Goal: Information Seeking & Learning: Compare options

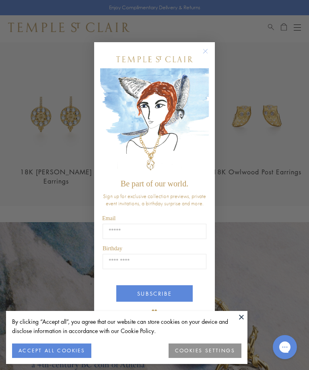
scroll to position [706, 0]
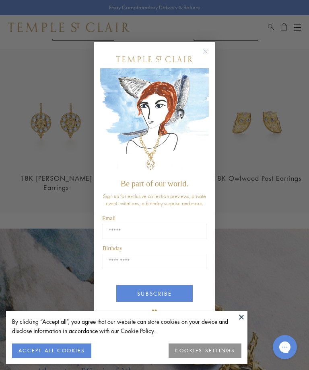
click at [209, 56] on icon "Close dialog" at bounding box center [205, 51] width 10 height 10
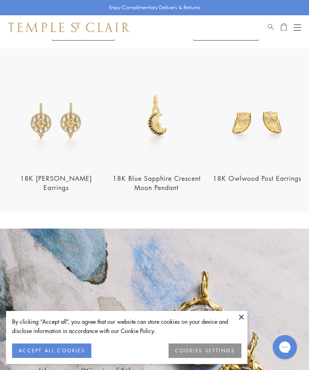
click at [300, 28] on button "Open navigation" at bounding box center [296, 28] width 7 height 10
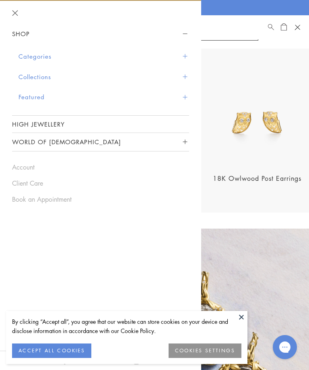
click at [185, 57] on span "Sidebar navigation" at bounding box center [185, 56] width 4 height 4
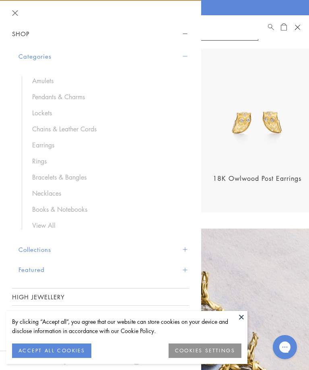
click at [64, 142] on link "Earrings" at bounding box center [106, 145] width 149 height 9
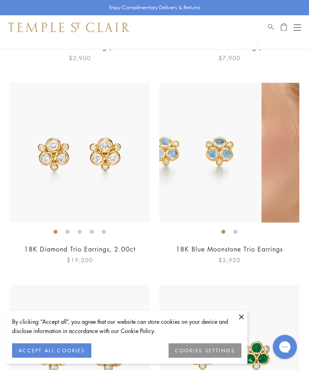
scroll to position [1472, 0]
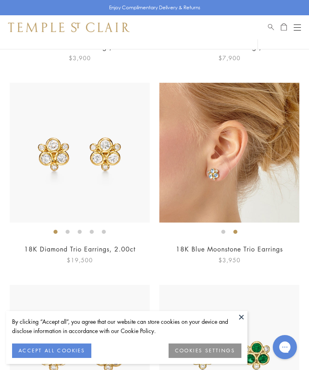
click at [268, 195] on img at bounding box center [229, 153] width 140 height 140
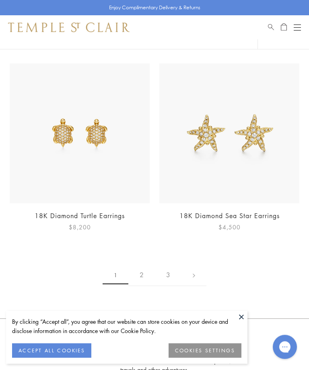
scroll to position [5151, 0]
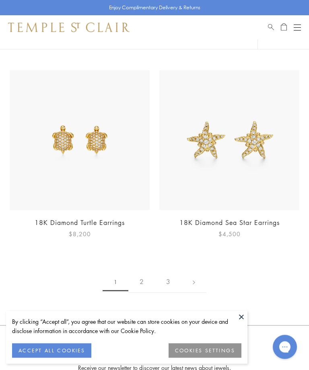
click at [142, 271] on link "2" at bounding box center [141, 282] width 27 height 22
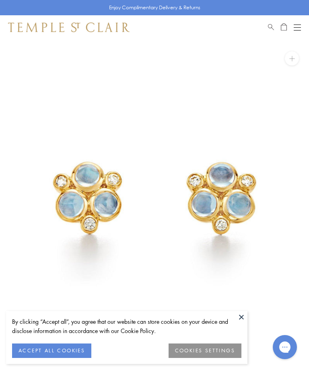
click at [62, 352] on button "ACCEPT ALL COOKIES" at bounding box center [51, 351] width 79 height 14
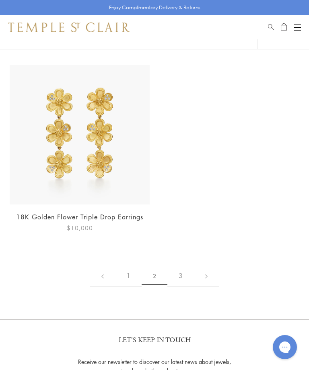
scroll to position [4929, 0]
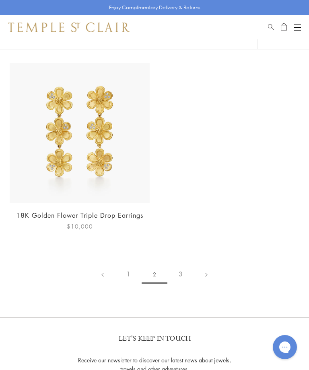
click at [184, 268] on link "3" at bounding box center [180, 274] width 27 height 22
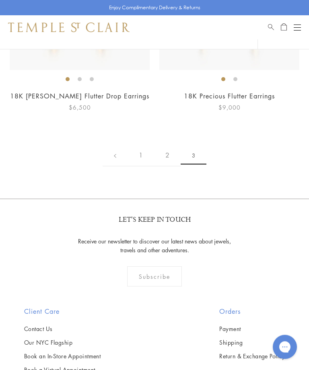
scroll to position [412, 0]
click at [173, 158] on link "2" at bounding box center [167, 155] width 27 height 22
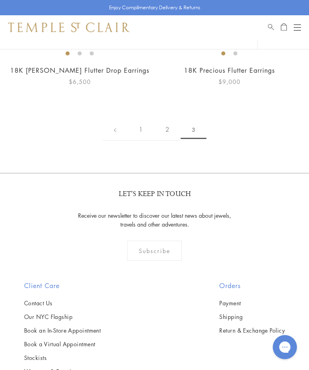
click at [254, 291] on div "Orders Payment Shipping Return & Exchange Policy" at bounding box center [252, 335] width 98 height 109
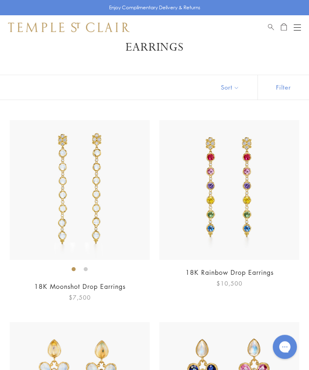
scroll to position [0, 0]
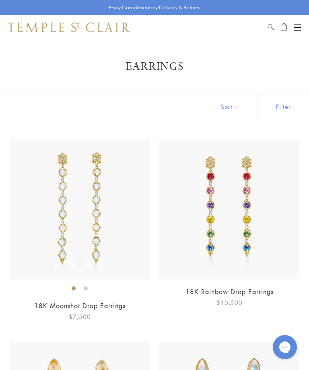
click at [293, 30] on div "Open navigation" at bounding box center [296, 30] width 7 height 0
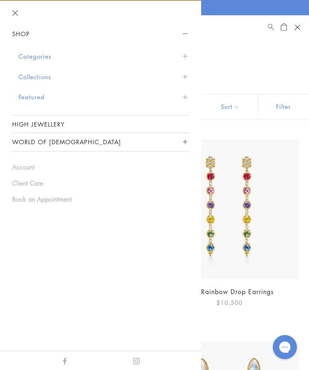
click at [37, 96] on button "Featured" at bounding box center [103, 97] width 170 height 21
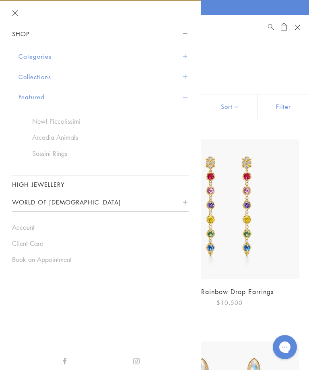
click at [36, 76] on button "Collections" at bounding box center [103, 77] width 170 height 21
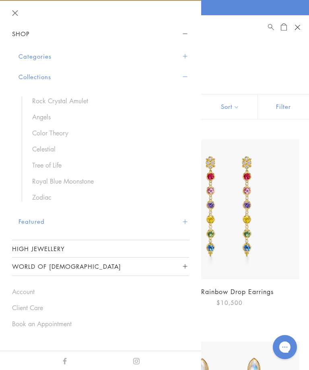
click at [58, 101] on link "Rock Crystal Amulet" at bounding box center [106, 100] width 149 height 9
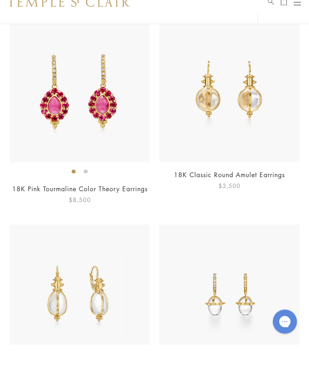
scroll to position [2544, 0]
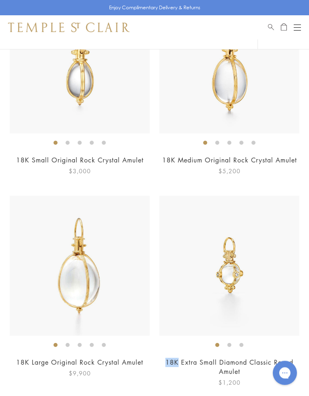
scroll to position [1984, 0]
click at [296, 19] on div "Shop Shop Categories Amulets Pendants & Charms Lockets Chains & Leather Cords E…" at bounding box center [154, 27] width 309 height 24
click at [298, 27] on div "Open navigation" at bounding box center [296, 27] width 7 height 0
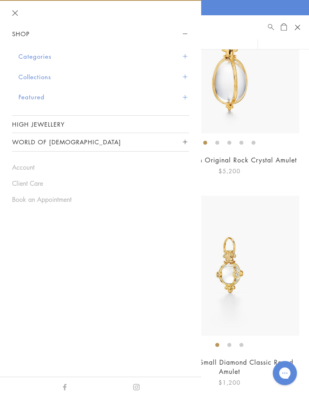
click at [33, 55] on button "Categories" at bounding box center [103, 56] width 170 height 21
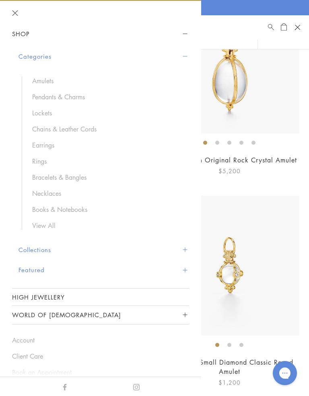
click at [43, 143] on link "Earrings" at bounding box center [106, 145] width 149 height 9
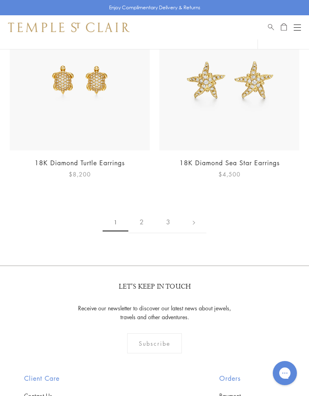
scroll to position [5201, 0]
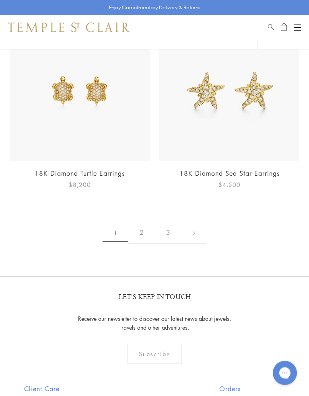
click at [141, 222] on link "2" at bounding box center [141, 233] width 27 height 22
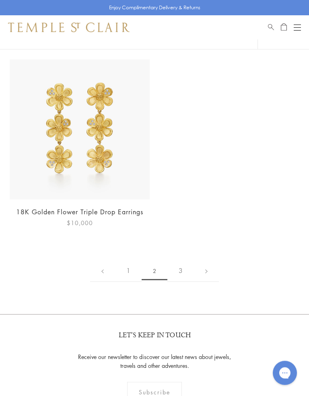
scroll to position [4933, 0]
click at [186, 260] on link "3" at bounding box center [180, 271] width 27 height 22
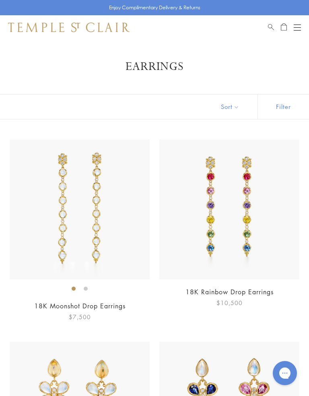
click at [231, 109] on button "Sort" at bounding box center [230, 106] width 55 height 25
click at [229, 113] on button "Sort" at bounding box center [230, 106] width 55 height 25
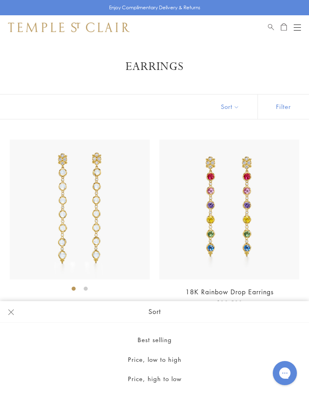
click at [285, 106] on button "Filter" at bounding box center [282, 106] width 51 height 25
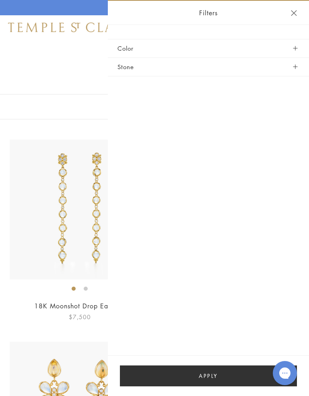
click at [299, 68] on button "Stone" at bounding box center [208, 67] width 182 height 18
click at [296, 66] on span "button" at bounding box center [295, 67] width 4 height 4
click at [296, 70] on button "Stone" at bounding box center [208, 67] width 182 height 18
click at [133, 65] on button "Stone" at bounding box center [208, 67] width 182 height 18
click at [307, 12] on header "Filters" at bounding box center [208, 13] width 201 height 24
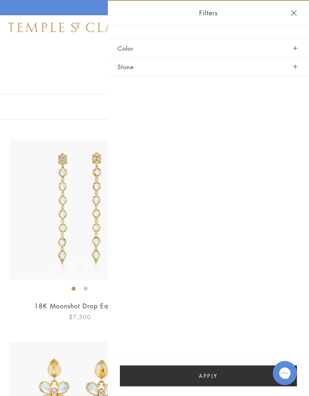
click at [296, 7] on header "Filters" at bounding box center [208, 13] width 201 height 24
click at [296, 10] on button "Close navigation" at bounding box center [294, 13] width 6 height 6
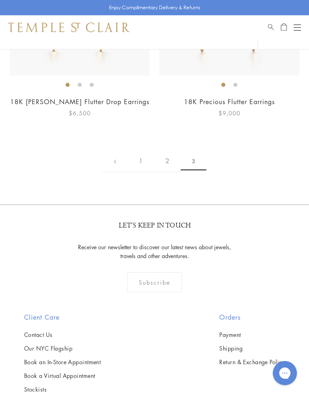
scroll to position [427, 0]
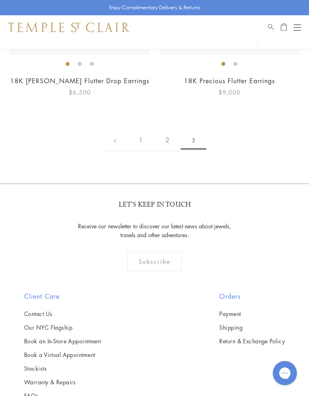
click at [149, 137] on link "1" at bounding box center [140, 140] width 27 height 22
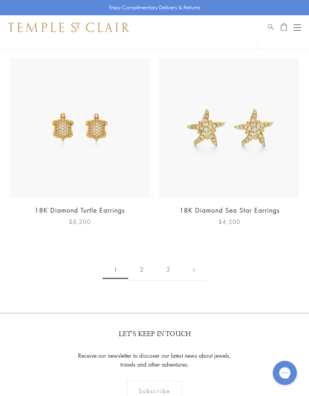
scroll to position [5165, 0]
click at [145, 258] on link "2" at bounding box center [141, 269] width 27 height 22
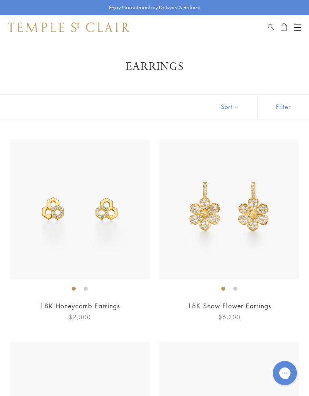
click at [300, 26] on button "Open navigation" at bounding box center [296, 28] width 7 height 10
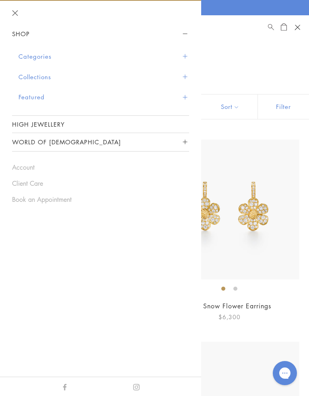
click at [30, 54] on button "Categories" at bounding box center [103, 56] width 170 height 21
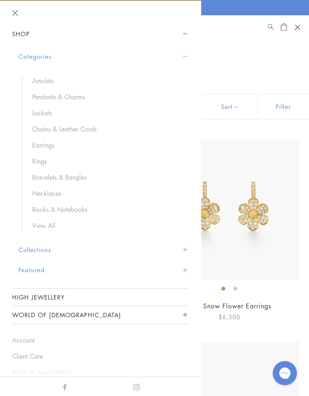
click at [41, 76] on link "Amulets" at bounding box center [106, 80] width 149 height 9
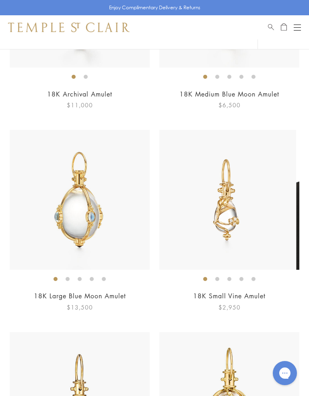
scroll to position [214, 0]
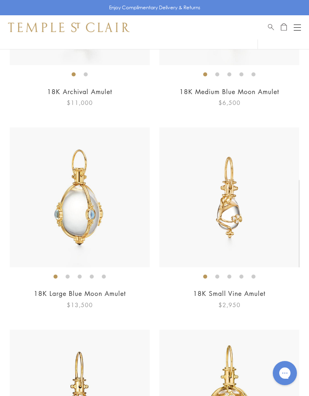
click at [232, 343] on img at bounding box center [229, 400] width 140 height 140
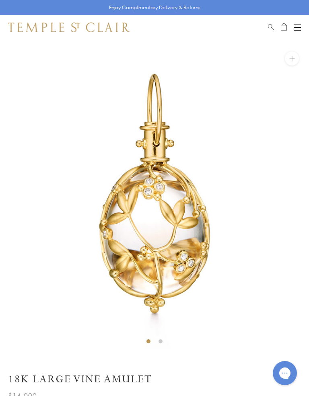
click at [174, 272] on img at bounding box center [154, 193] width 309 height 309
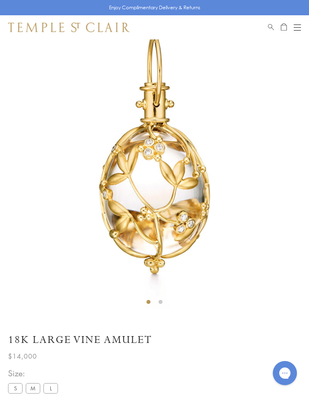
scroll to position [39, 0]
click at [300, 24] on button "Open navigation" at bounding box center [296, 28] width 7 height 10
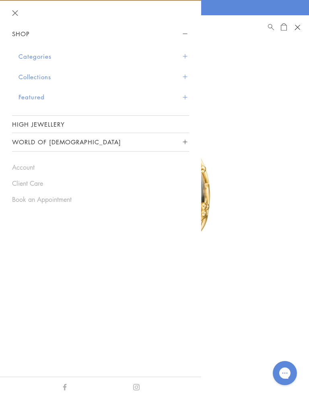
click at [107, 56] on button "Categories" at bounding box center [103, 56] width 170 height 21
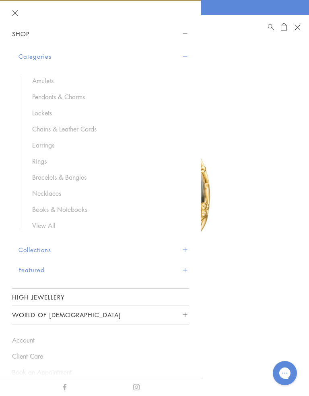
click at [95, 81] on link "Amulets" at bounding box center [106, 80] width 149 height 9
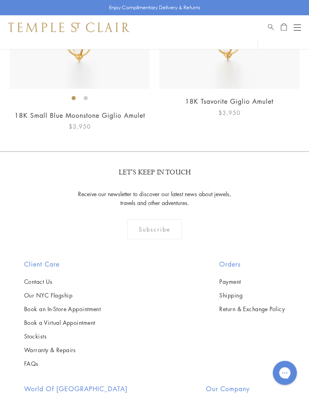
scroll to position [7070, 0]
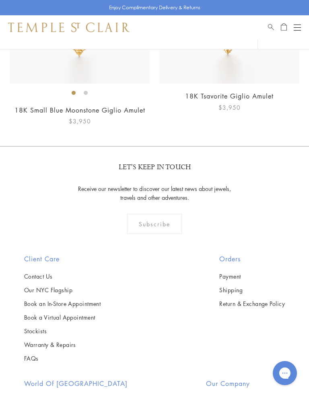
click at [64, 285] on link "Our NYC Flagship" at bounding box center [62, 289] width 76 height 9
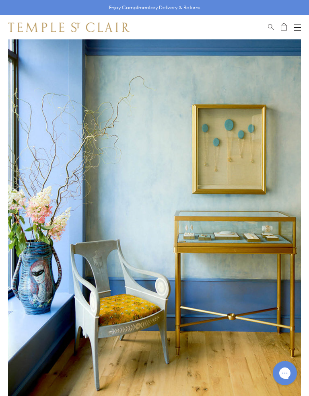
click at [300, 27] on button "Open navigation" at bounding box center [296, 28] width 7 height 10
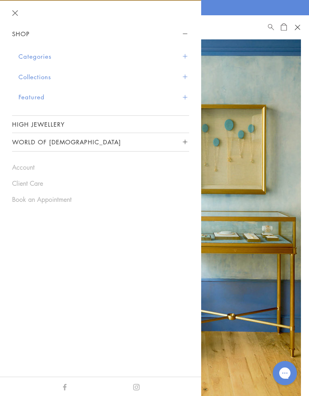
click at [188, 54] on button "Categories" at bounding box center [103, 56] width 170 height 21
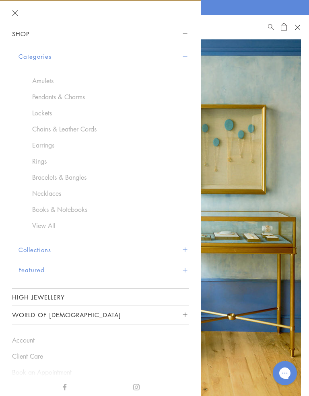
click at [96, 164] on link "Rings" at bounding box center [106, 161] width 149 height 9
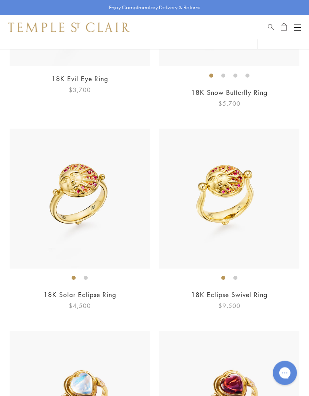
scroll to position [2208, 0]
